Goal: Task Accomplishment & Management: Complete application form

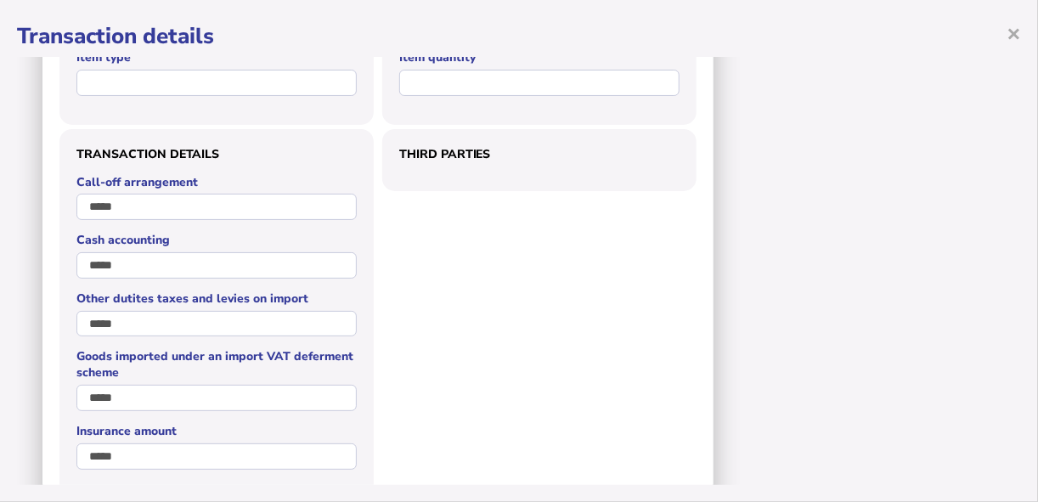
scroll to position [993, 0]
click at [1012, 29] on span "×" at bounding box center [1014, 33] width 14 height 32
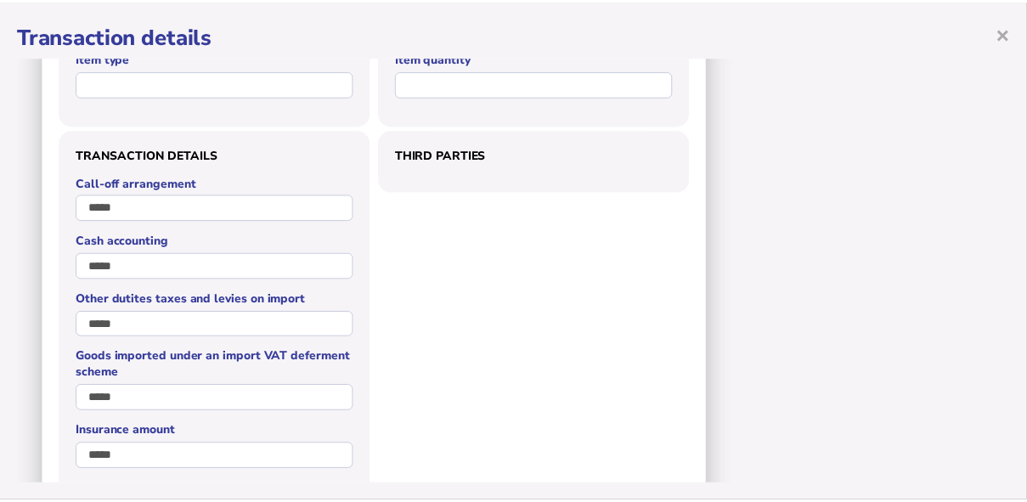
scroll to position [0, 0]
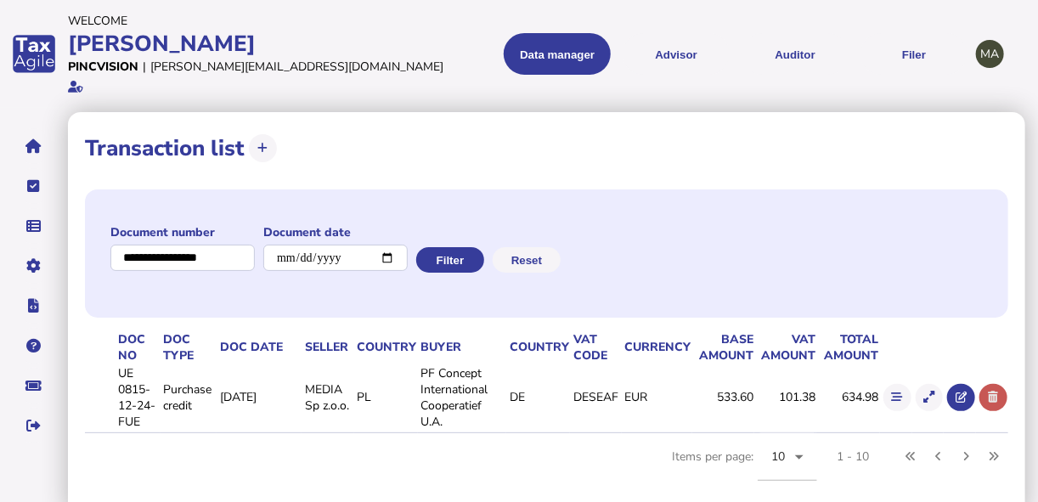
click at [1001, 384] on button at bounding box center [994, 398] width 28 height 28
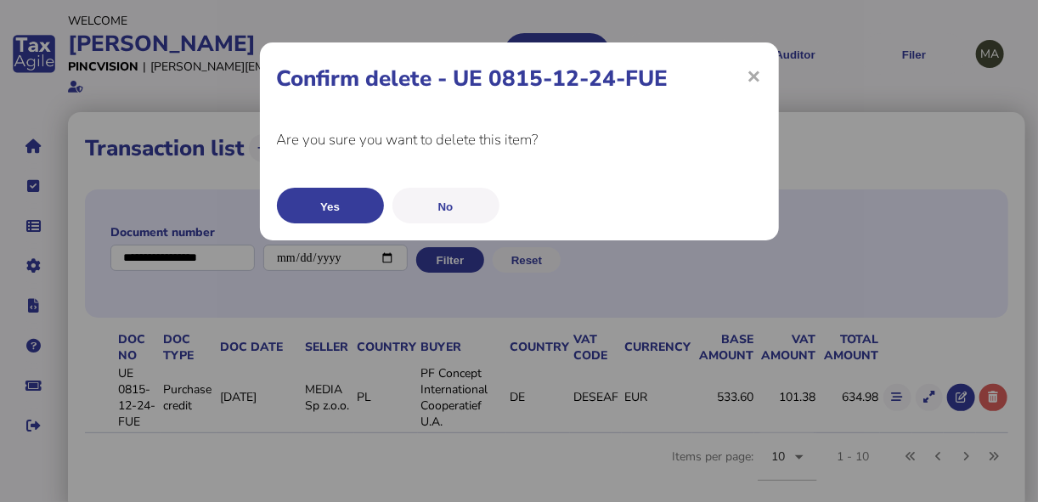
click at [367, 213] on button "Yes" at bounding box center [330, 206] width 107 height 36
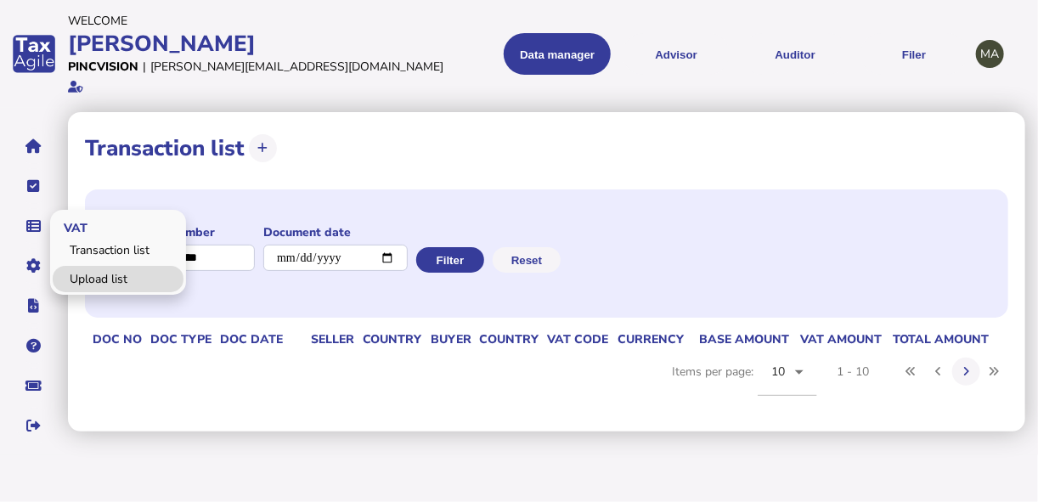
click at [85, 266] on link "Upload list" at bounding box center [118, 279] width 131 height 26
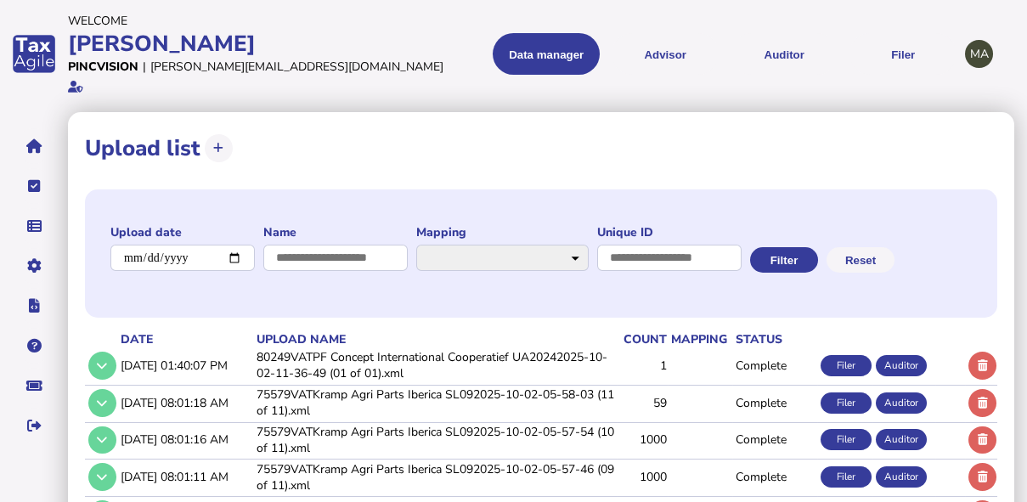
click at [316, 351] on td "80249VATPF Concept International Cooperatief UA20242025-10-02-11-36-49 (01 of 0…" at bounding box center [435, 365] width 364 height 35
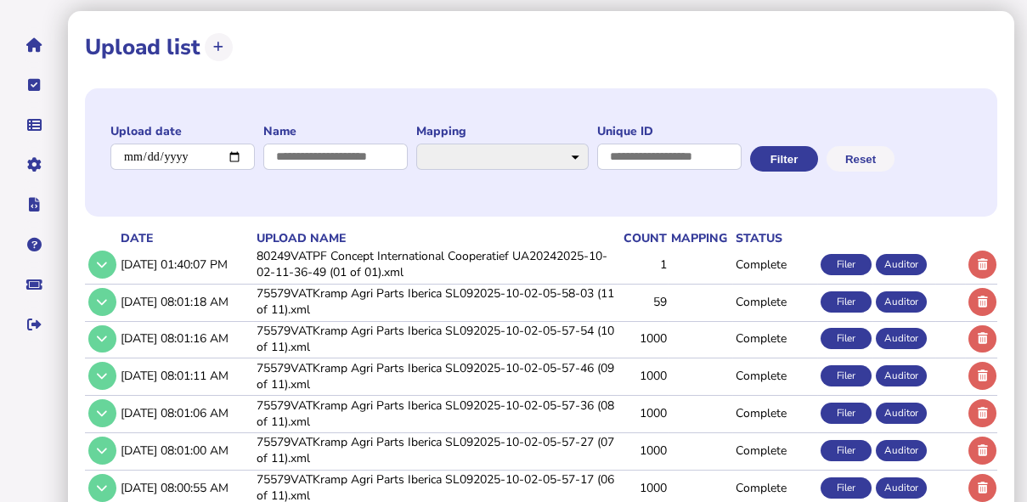
scroll to position [136, 0]
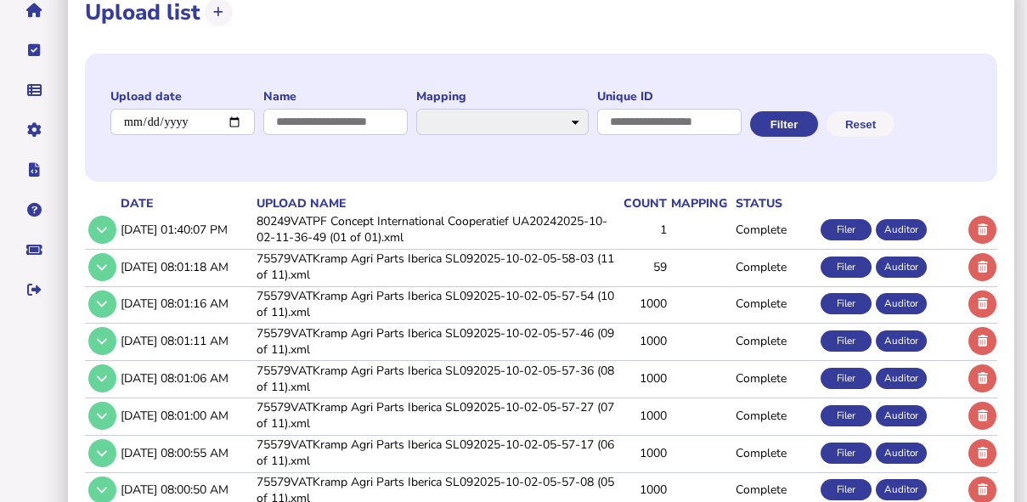
click at [415, 221] on td "80249VATPF Concept International Cooperatief UA20242025-10-02-11-36-49 (01 of 0…" at bounding box center [435, 229] width 364 height 35
click at [415, 212] on td "80249VATPF Concept International Cooperatief UA20242025-10-02-11-36-49 (01 of 0…" at bounding box center [435, 229] width 364 height 35
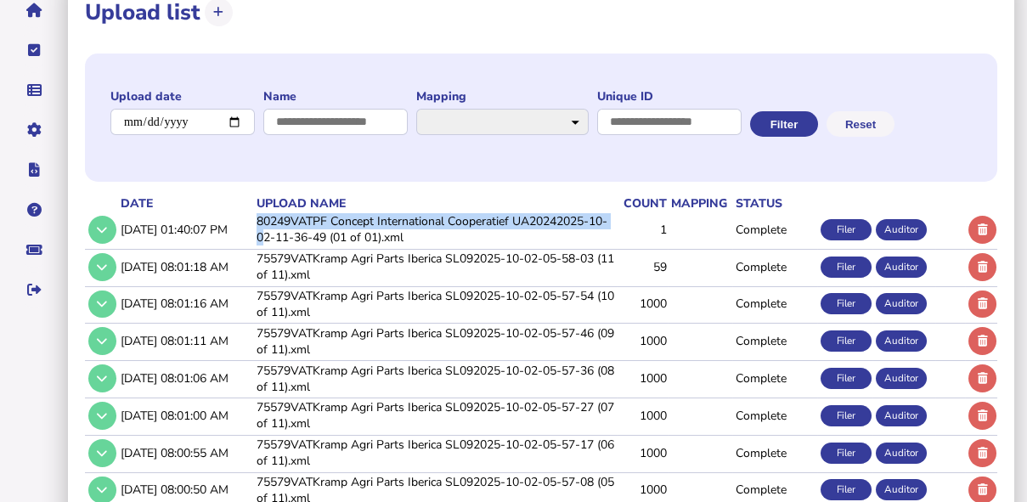
click at [200, 217] on tr "10/2/2025, 01:40:07 PM 80249VATPF Concept International Cooperatief UA20242025-…" at bounding box center [541, 229] width 913 height 35
click at [98, 224] on icon at bounding box center [102, 229] width 10 height 11
click at [99, 224] on icon at bounding box center [102, 229] width 10 height 11
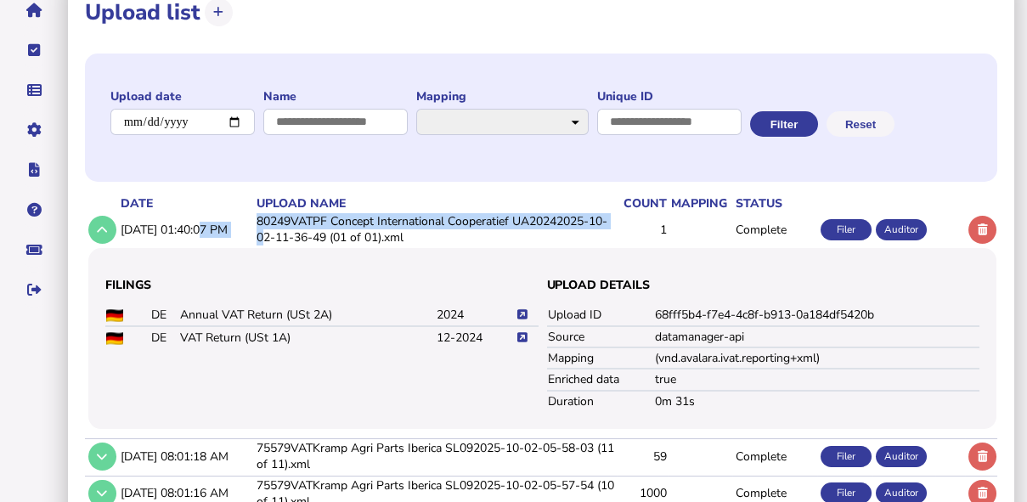
click at [526, 309] on icon at bounding box center [523, 314] width 10 height 11
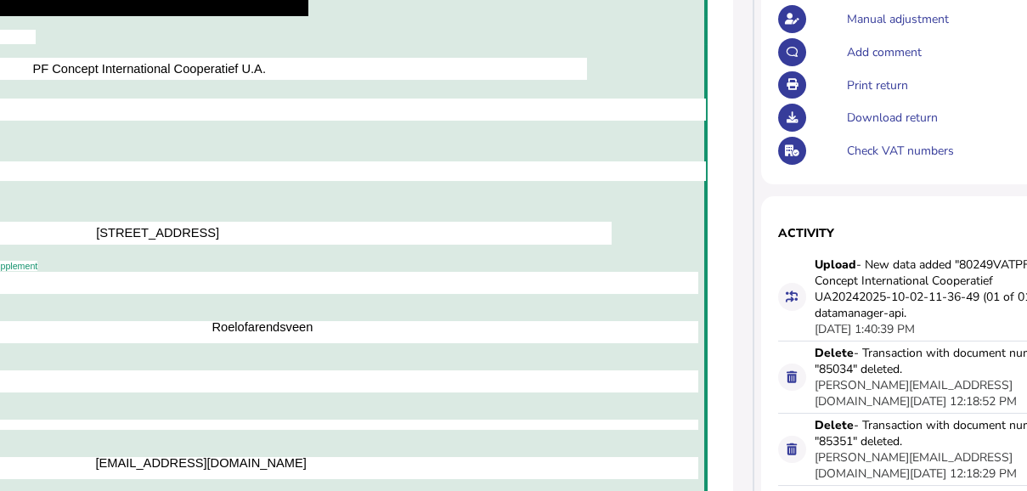
scroll to position [0, 449]
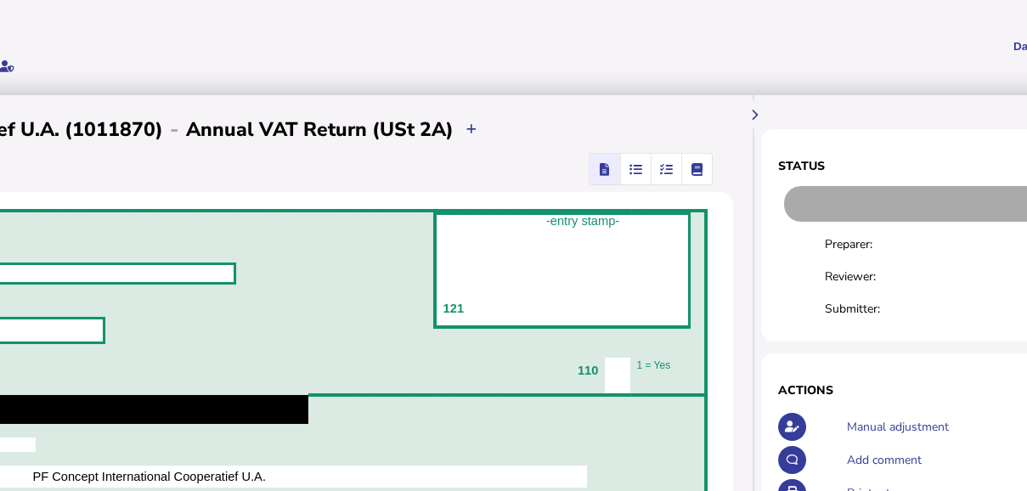
click at [660, 170] on icon "button" at bounding box center [666, 169] width 13 height 1
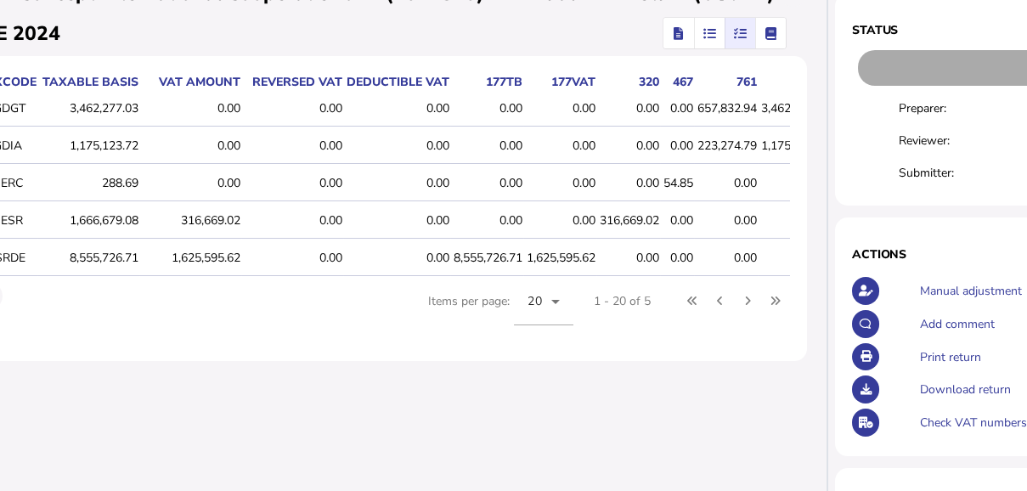
scroll to position [136, 0]
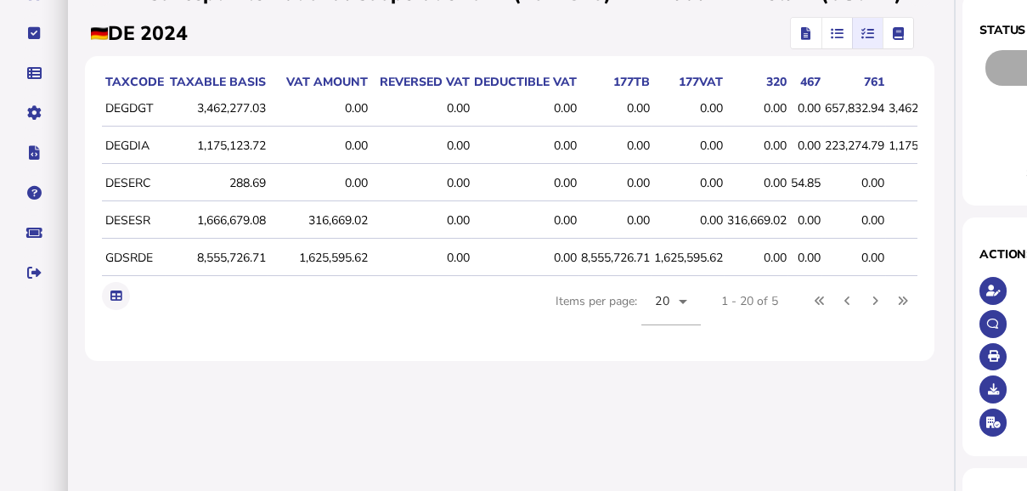
click at [801, 34] on icon "button" at bounding box center [805, 33] width 9 height 1
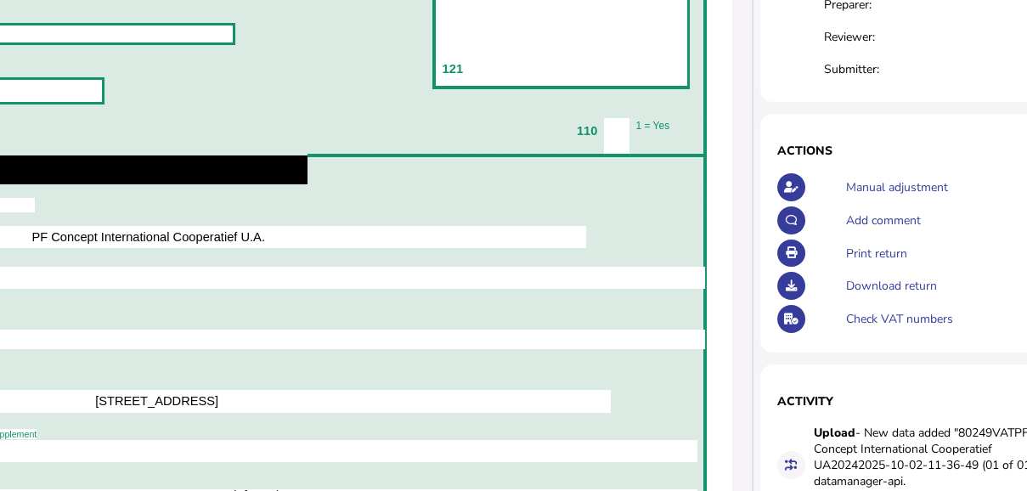
scroll to position [204, 450]
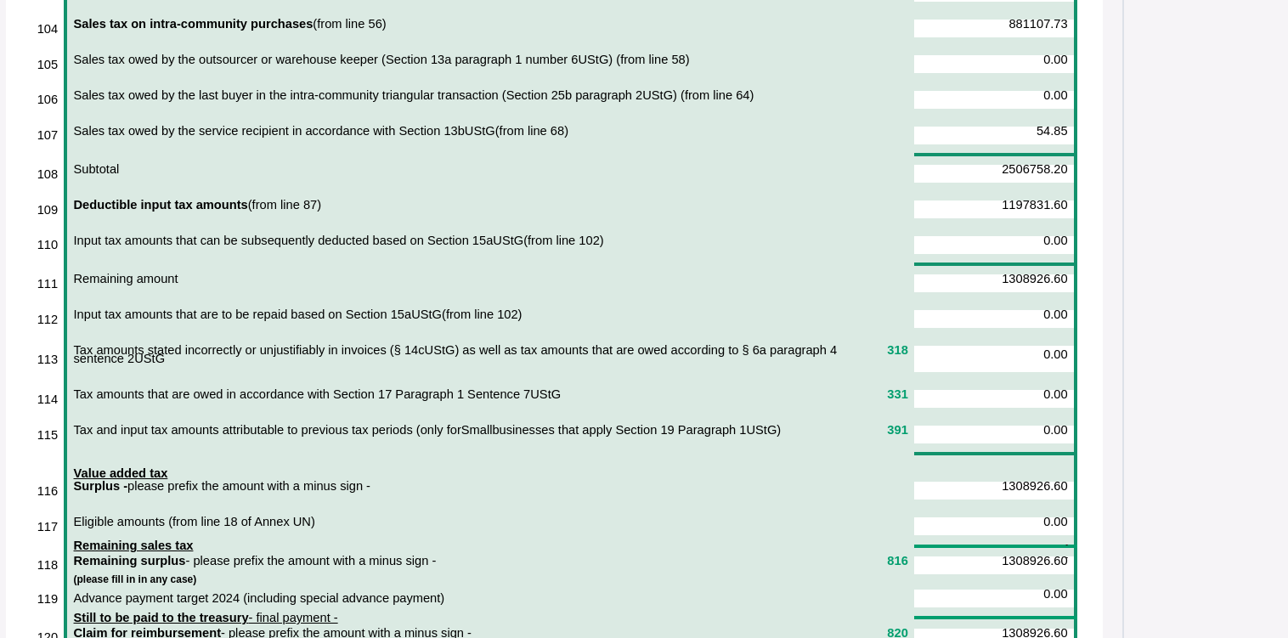
scroll to position [6386, 79]
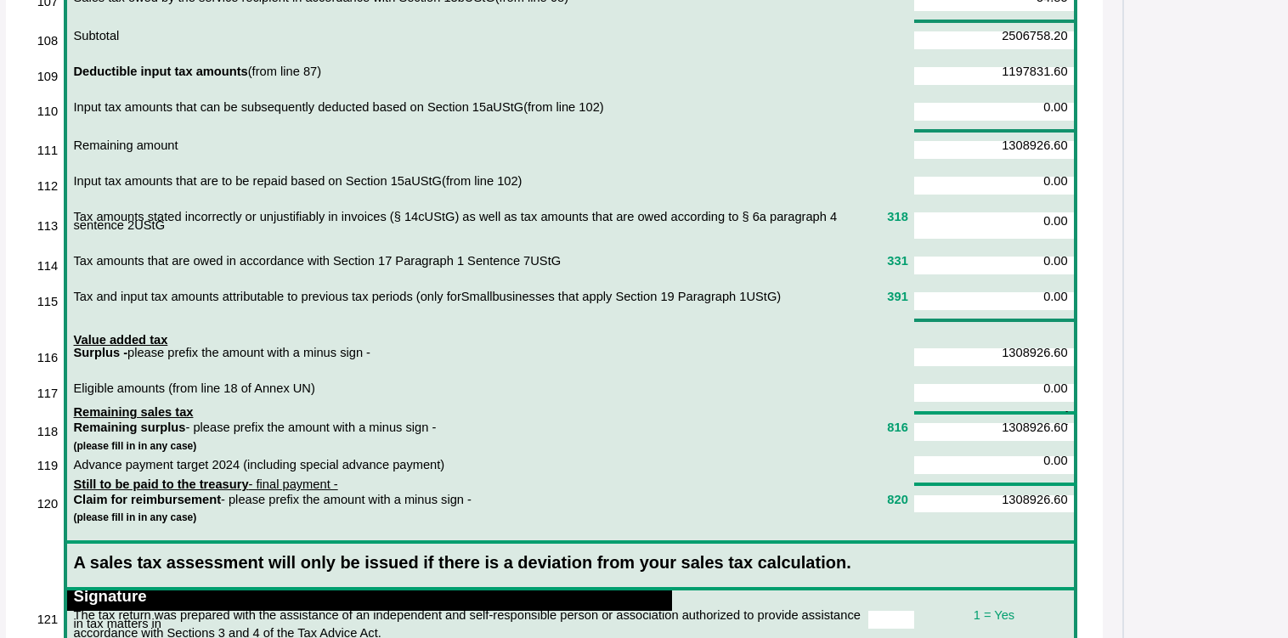
click at [955, 456] on td "0.00" at bounding box center [994, 465] width 161 height 18
click at [956, 456] on td "0.00" at bounding box center [994, 465] width 161 height 18
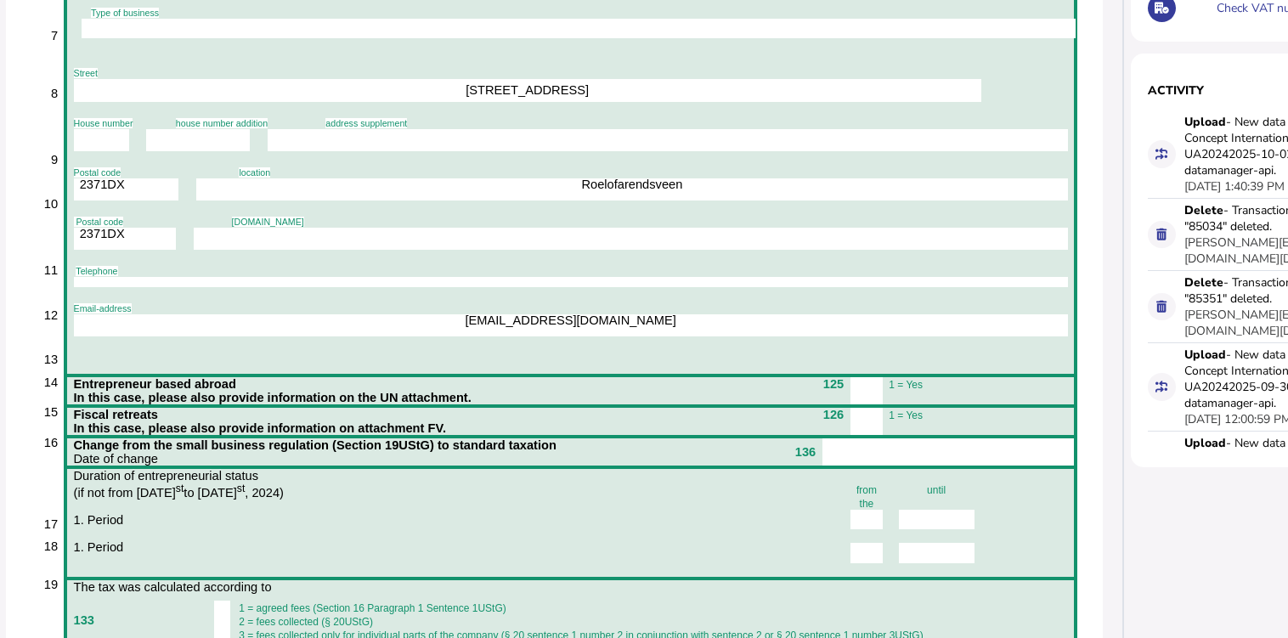
scroll to position [336, 79]
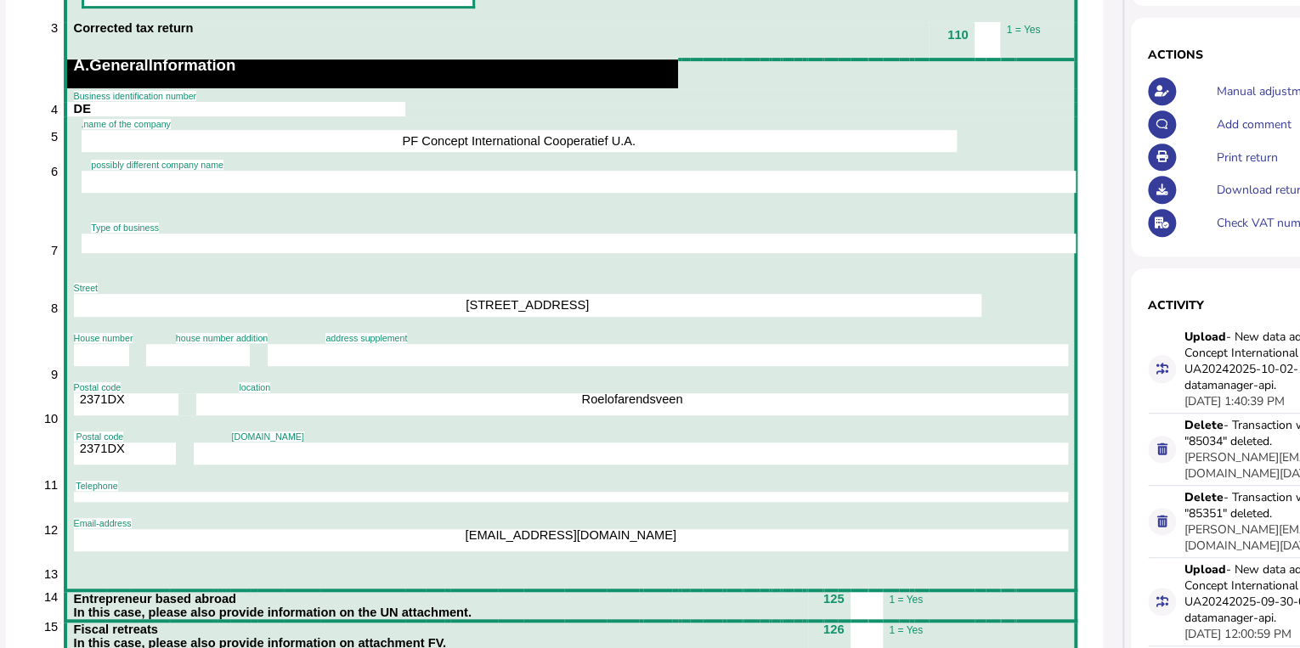
select select "**********"
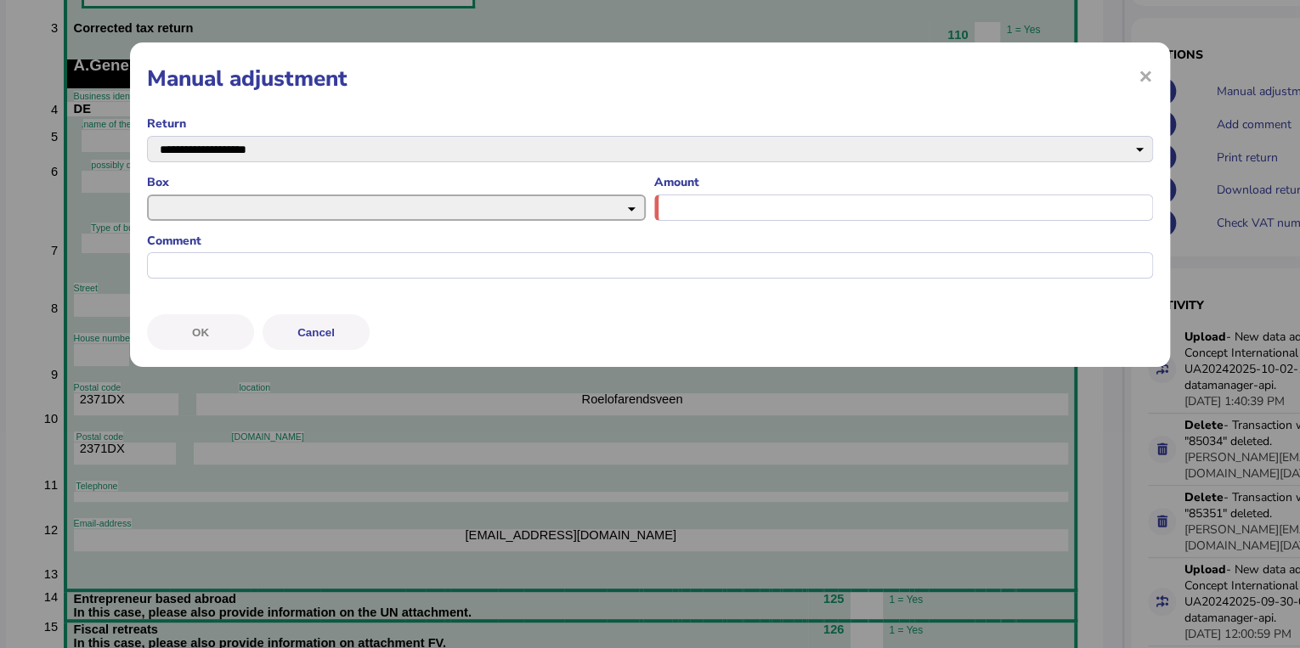
click at [443, 208] on select "*** *** *** *** *** ***** ****** ***** ****** ***** ****** ***** ****** ***** *…" at bounding box center [396, 208] width 499 height 26
select select "*******"
click at [147, 195] on select "*** *** *** *** *** ***** ****** ***** ****** ***** ****** ***** ****** ***** *…" at bounding box center [396, 208] width 499 height 26
click at [702, 192] on div "Amount" at bounding box center [903, 200] width 499 height 53
click at [702, 207] on input "input" at bounding box center [903, 208] width 499 height 26
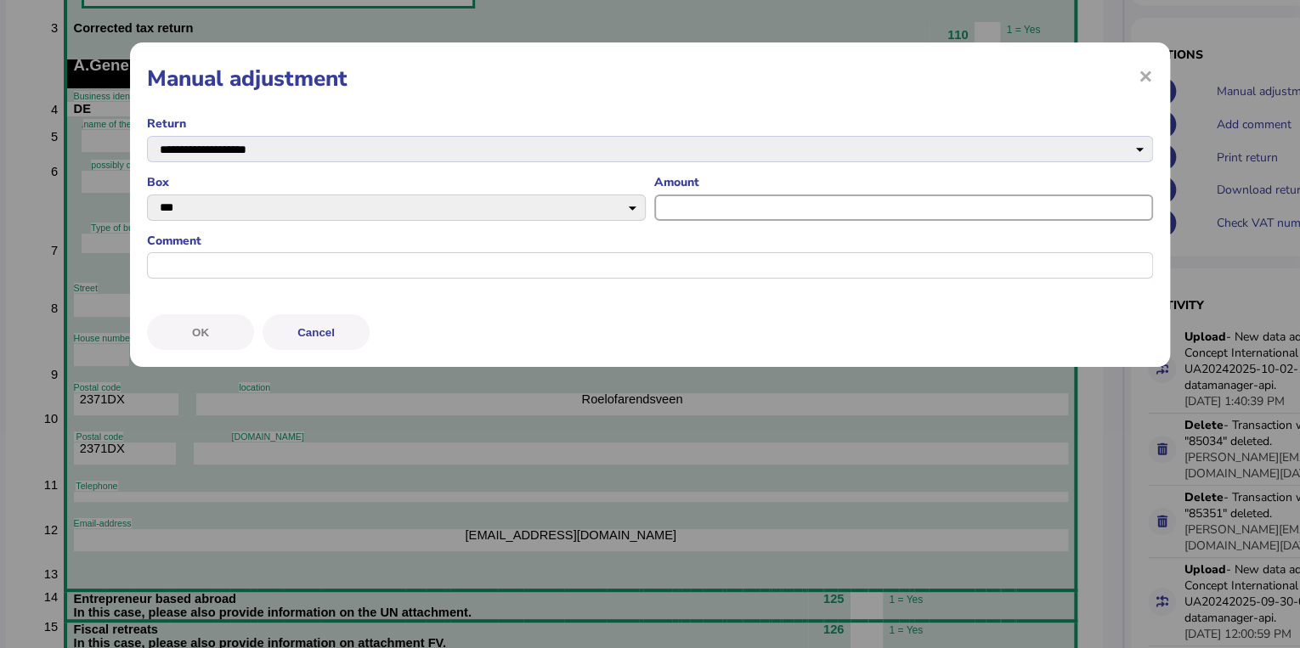
click at [889, 211] on input "input" at bounding box center [903, 208] width 499 height 26
type input "**********"
click at [837, 266] on input "input" at bounding box center [650, 265] width 1006 height 26
type input "****"
click at [224, 327] on button "OK" at bounding box center [200, 332] width 107 height 36
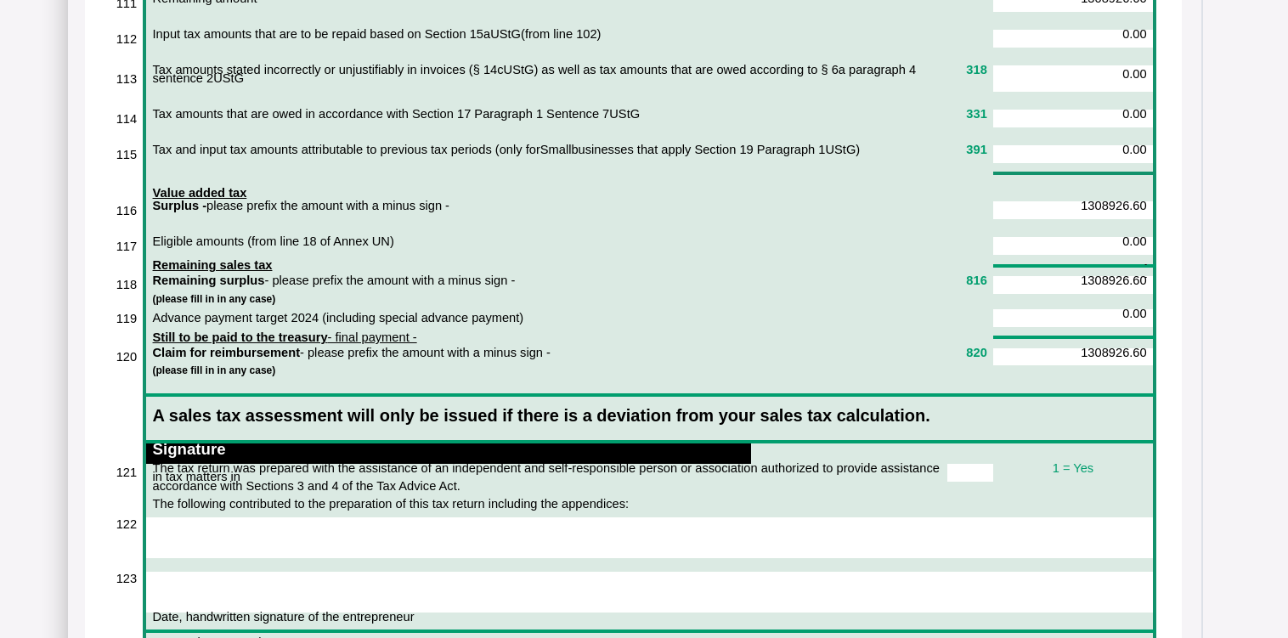
scroll to position [6533, 0]
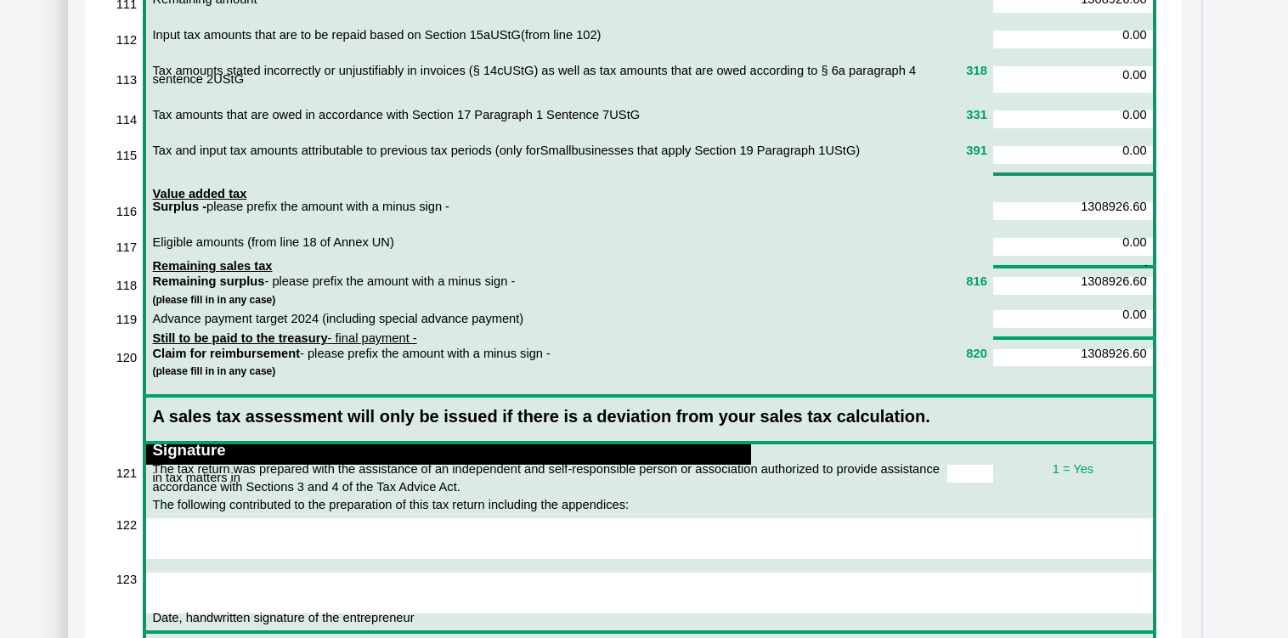
click at [1045, 328] on p at bounding box center [1072, 332] width 147 height 8
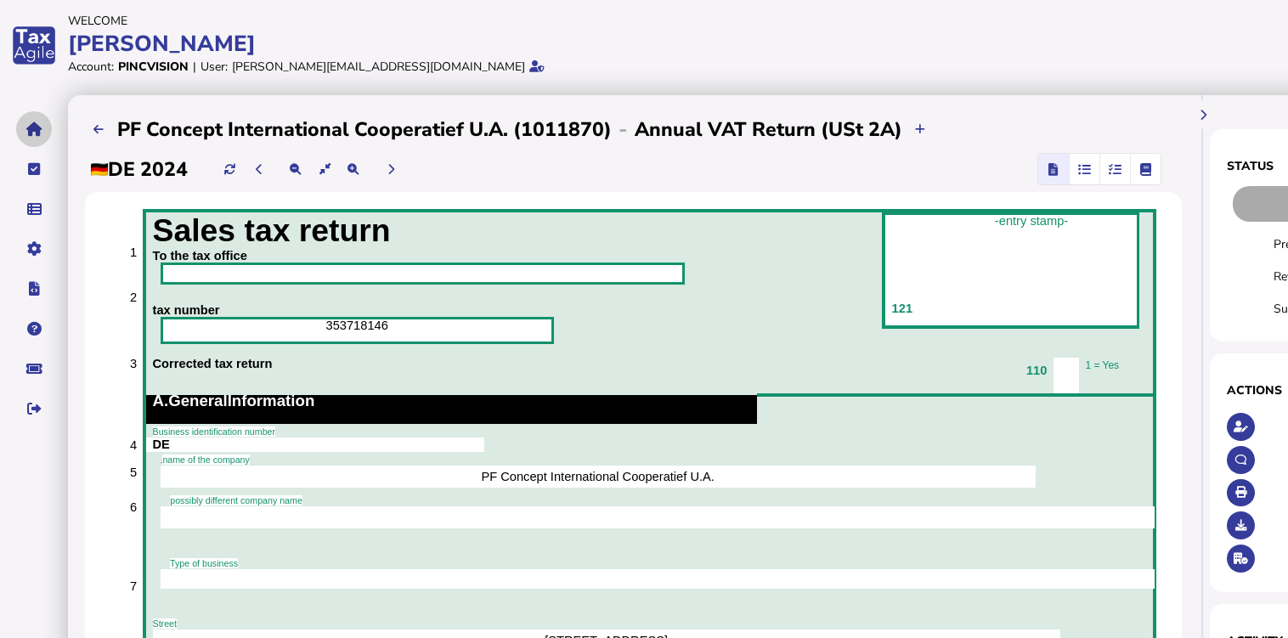
click at [41, 130] on icon "navigate application pages" at bounding box center [34, 129] width 16 height 1
